Goal: Task Accomplishment & Management: Use online tool/utility

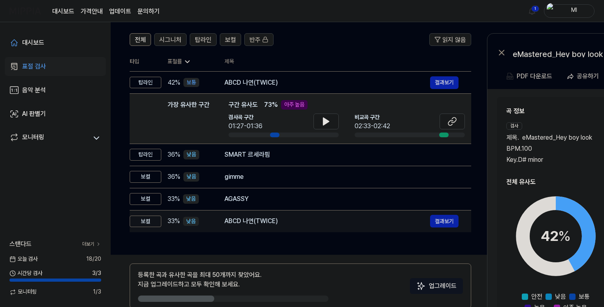
scroll to position [13, 0]
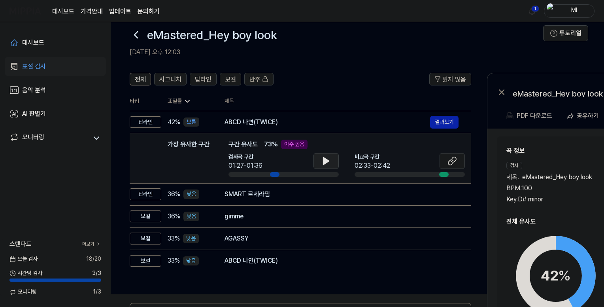
click at [328, 160] on icon at bounding box center [327, 160] width 6 height 7
click at [327, 160] on icon at bounding box center [328, 161] width 2 height 6
click at [458, 161] on button at bounding box center [452, 161] width 25 height 16
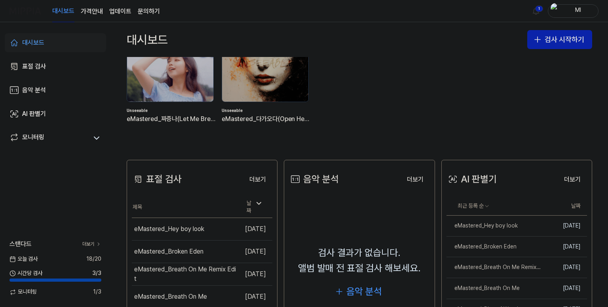
scroll to position [158, 0]
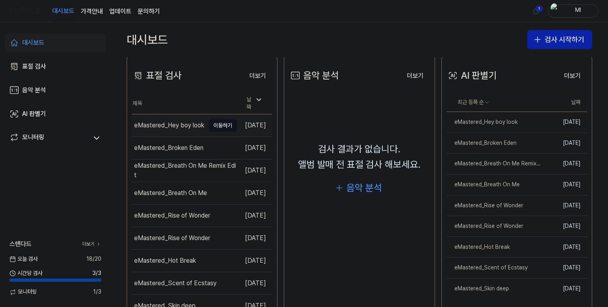
click at [165, 121] on div "eMastered_Hey boy look" at bounding box center [169, 125] width 70 height 9
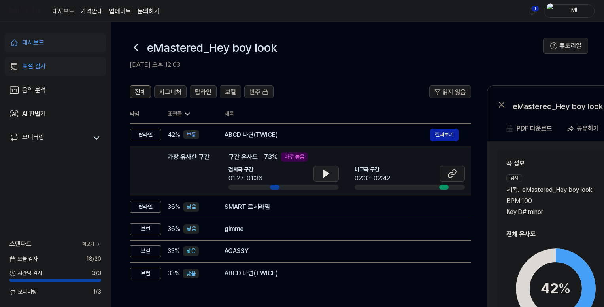
click at [325, 170] on icon at bounding box center [326, 173] width 9 height 9
click at [325, 174] on icon at bounding box center [325, 173] width 2 height 6
click at [451, 174] on icon at bounding box center [452, 173] width 9 height 9
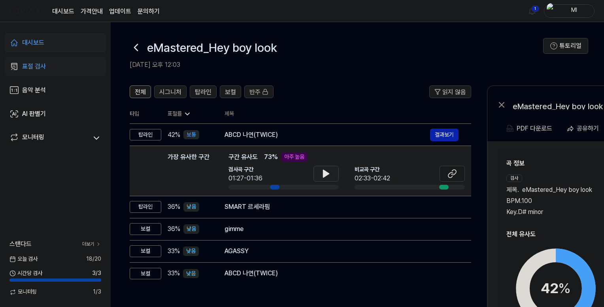
click at [323, 169] on icon at bounding box center [326, 173] width 9 height 9
click at [323, 170] on icon at bounding box center [326, 173] width 9 height 9
click at [54, 42] on link "대시보드" at bounding box center [55, 42] width 101 height 19
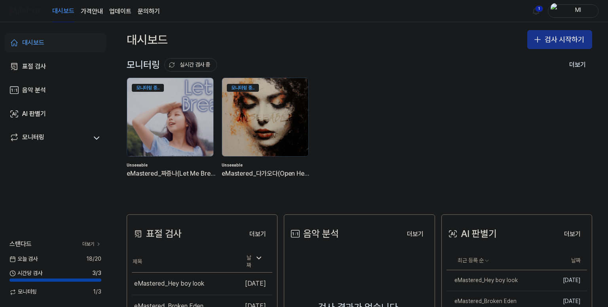
click at [542, 44] on button "검사 시작하기" at bounding box center [559, 39] width 65 height 19
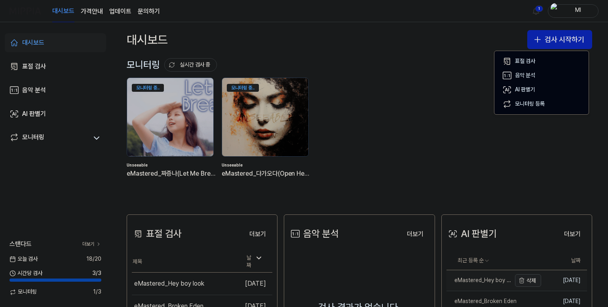
click at [526, 282] on button "삭제" at bounding box center [528, 280] width 26 height 13
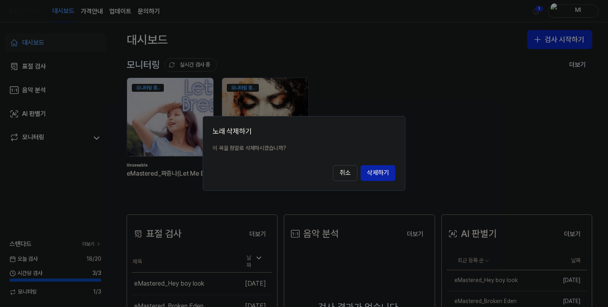
drag, startPoint x: 377, startPoint y: 172, endPoint x: 403, endPoint y: 171, distance: 26.5
click at [377, 172] on button "삭제하기" at bounding box center [377, 173] width 35 height 16
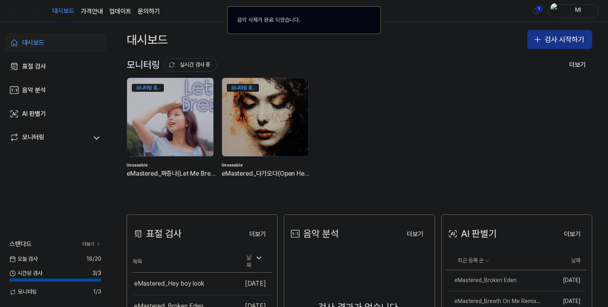
click at [546, 40] on button "검사 시작하기" at bounding box center [559, 39] width 65 height 19
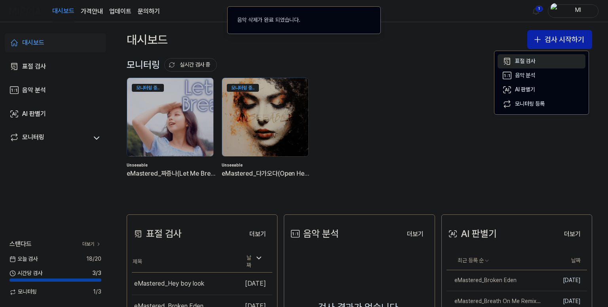
click at [519, 62] on div "표절 검사" at bounding box center [525, 61] width 20 height 8
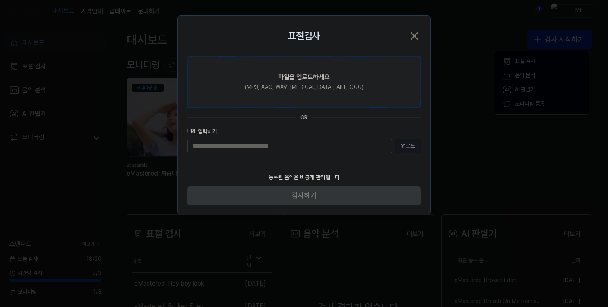
click at [308, 89] on div "(MP3, AAC, WAV, FLAC, AIFF, OGG)" at bounding box center [304, 87] width 118 height 8
click at [0, 0] on input "파일을 업로드하세요 (MP3, AAC, WAV, FLAC, AIFF, OGG)" at bounding box center [0, 0] width 0 height 0
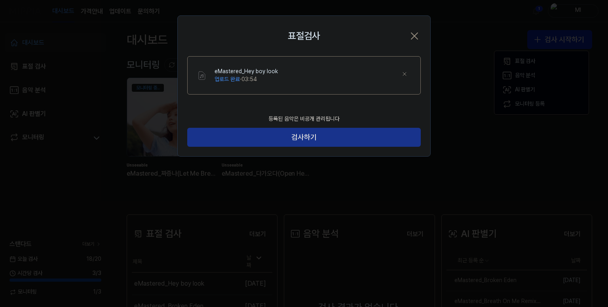
click at [314, 136] on button "검사하기" at bounding box center [303, 137] width 233 height 19
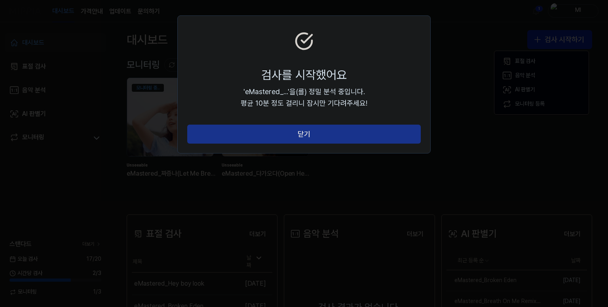
click at [316, 133] on button "닫기" at bounding box center [303, 134] width 233 height 19
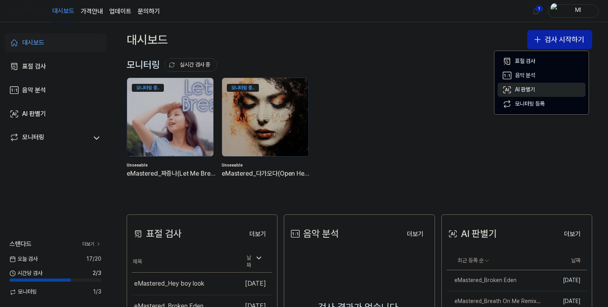
click at [525, 91] on div "AI 판별기" at bounding box center [525, 90] width 20 height 8
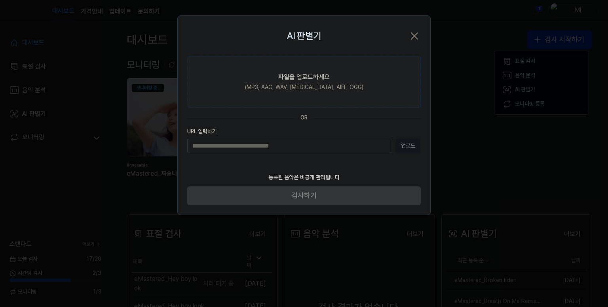
click at [312, 92] on label "파일을 업로드하세요 (MP3, AAC, WAV, FLAC, AIFF, OGG)" at bounding box center [303, 81] width 233 height 51
click at [0, 0] on input "파일을 업로드하세요 (MP3, AAC, WAV, FLAC, AIFF, OGG)" at bounding box center [0, 0] width 0 height 0
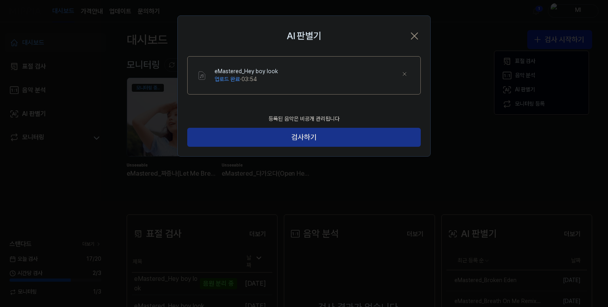
click at [310, 140] on button "검사하기" at bounding box center [303, 137] width 233 height 19
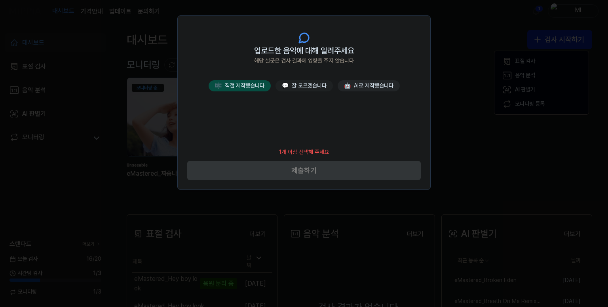
click at [242, 81] on button "🎼 직접 제작했습니다" at bounding box center [239, 85] width 62 height 11
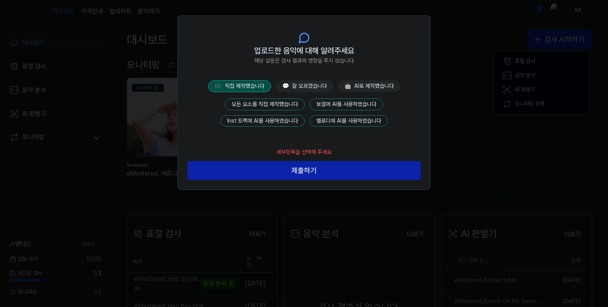
click at [275, 100] on button "모든 요소를 직접 제작했습니다" at bounding box center [265, 104] width 80 height 12
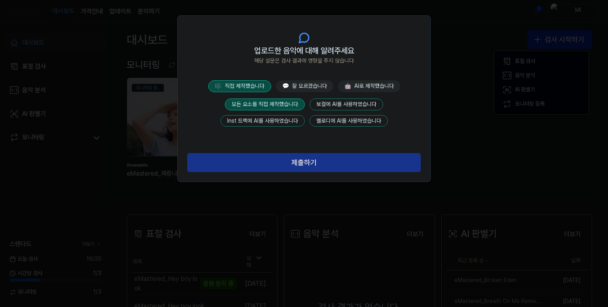
click at [306, 165] on button "제출하기" at bounding box center [303, 162] width 233 height 19
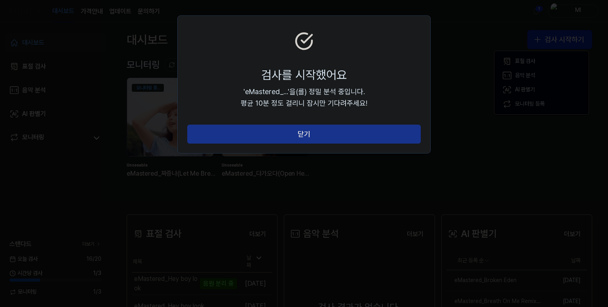
click at [324, 134] on button "닫기" at bounding box center [303, 134] width 233 height 19
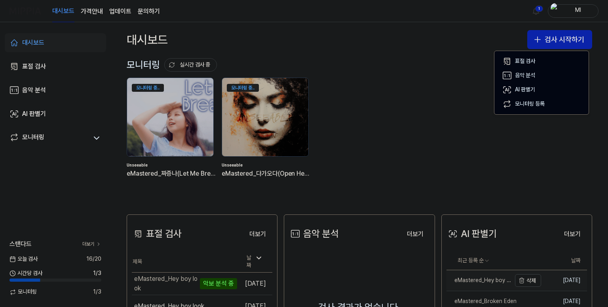
click at [470, 279] on div "eMastered_Hey boy look" at bounding box center [478, 280] width 64 height 8
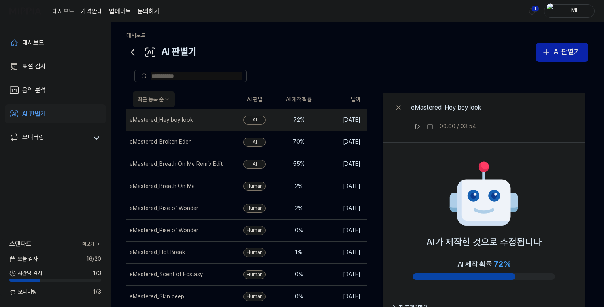
drag, startPoint x: 131, startPoint y: 54, endPoint x: 134, endPoint y: 57, distance: 5.3
click at [131, 54] on icon at bounding box center [133, 52] width 13 height 13
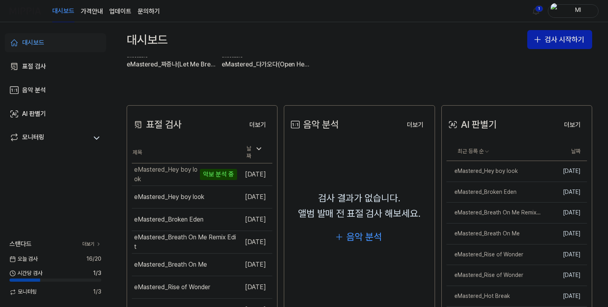
scroll to position [119, 0]
